Goal: Transaction & Acquisition: Purchase product/service

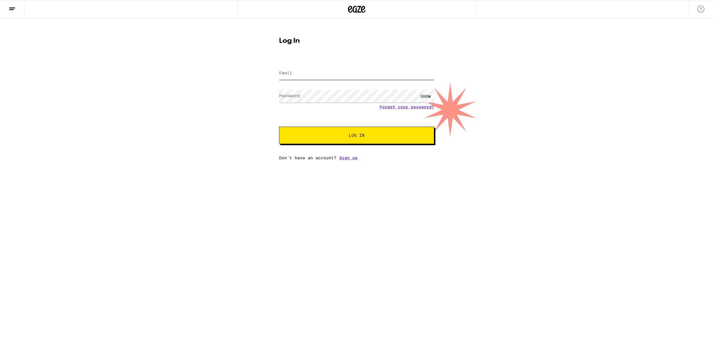
type input "[EMAIL_ADDRESS][DOMAIN_NAME]"
click at [368, 143] on button "Log In" at bounding box center [356, 135] width 155 height 17
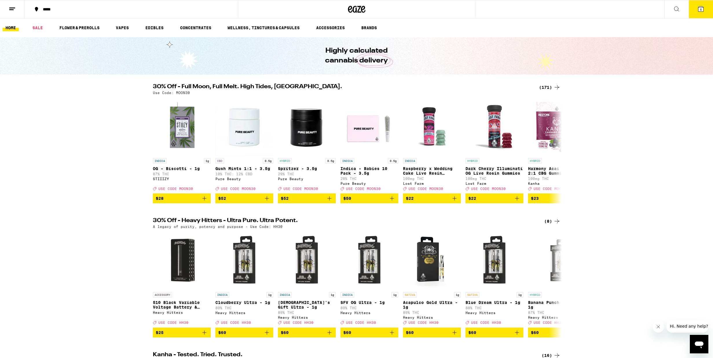
scroll to position [0, 0]
